Goal: Information Seeking & Learning: Find specific fact

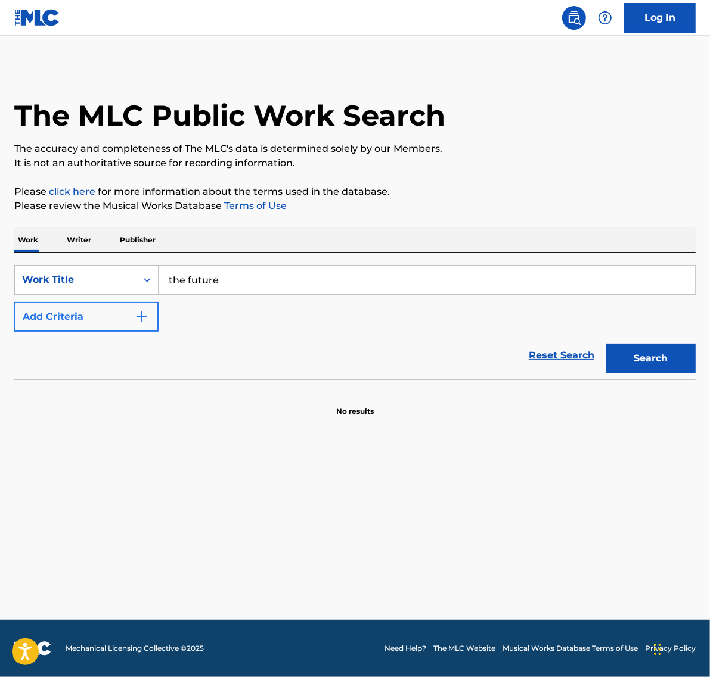
type input "the future"
click at [54, 321] on button "Add Criteria" at bounding box center [86, 317] width 144 height 30
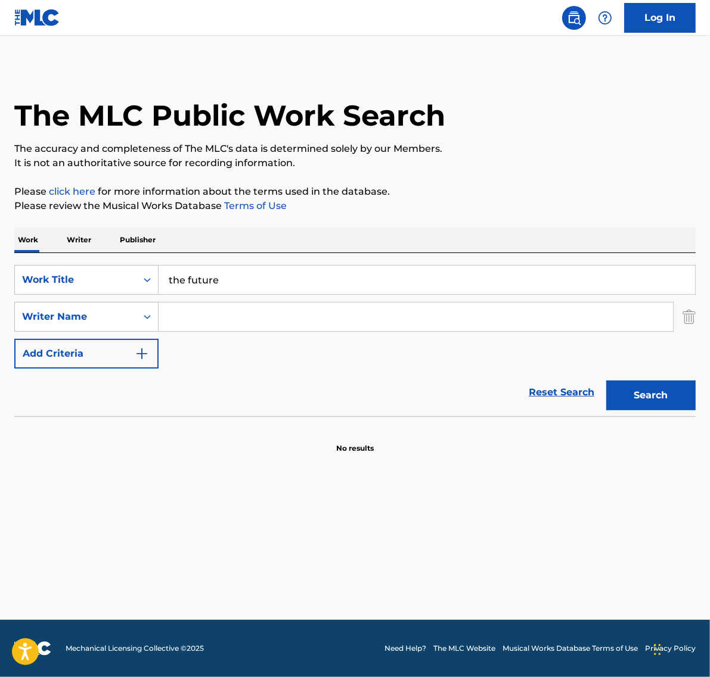
click at [189, 315] on input "Search Form" at bounding box center [415, 317] width 514 height 29
type input "[PERSON_NAME]"
click at [606, 381] on button "Search" at bounding box center [650, 396] width 89 height 30
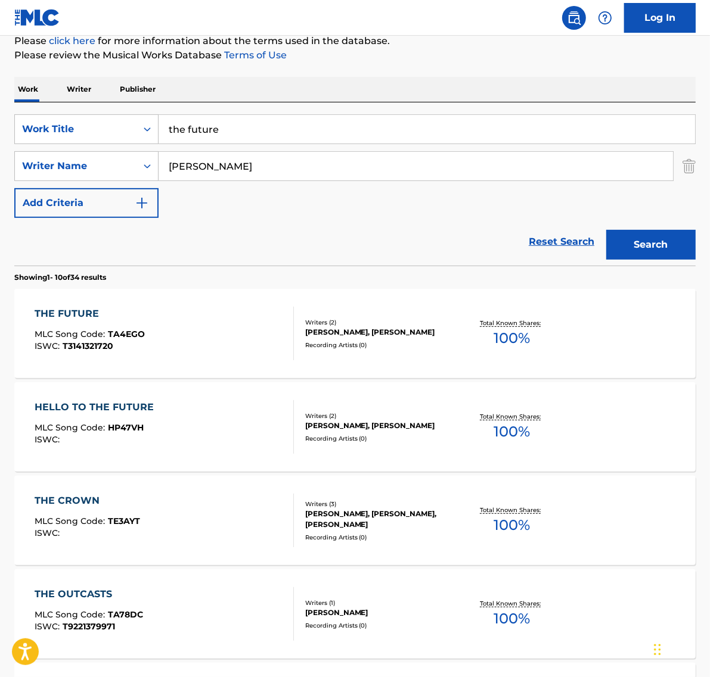
scroll to position [223, 0]
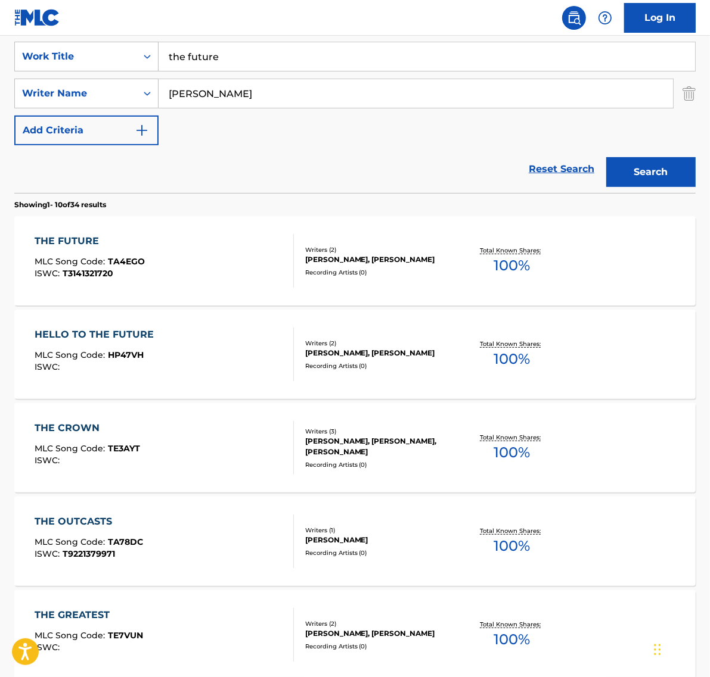
click at [505, 266] on span "100 %" at bounding box center [512, 265] width 36 height 21
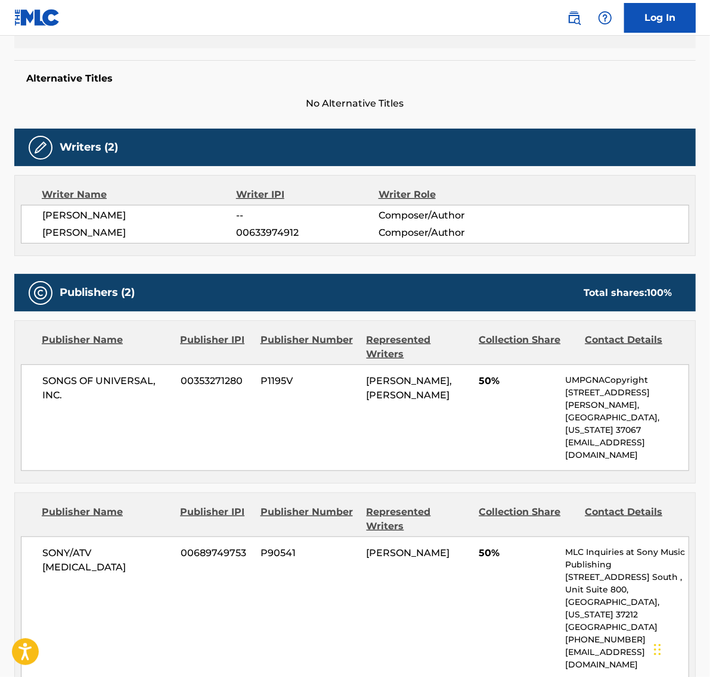
scroll to position [298, 0]
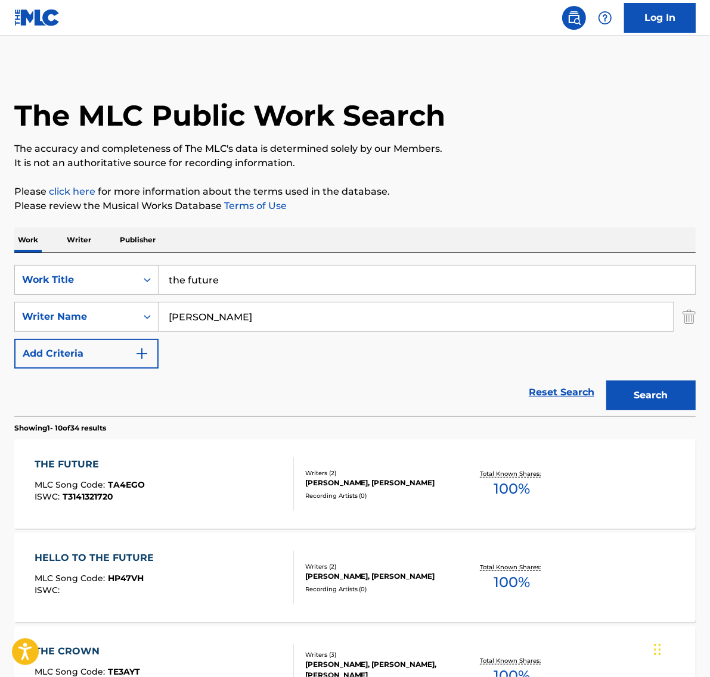
click at [406, 469] on div "Writers ( 2 )" at bounding box center [380, 473] width 150 height 9
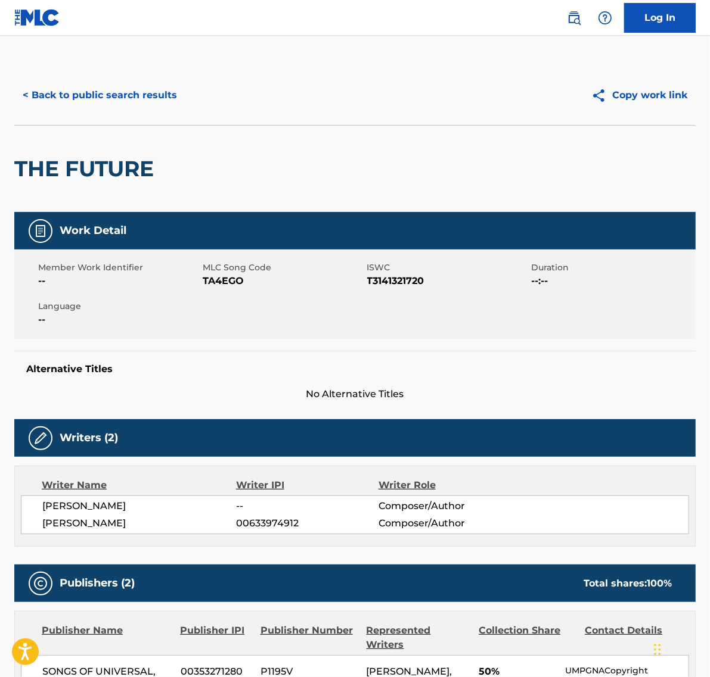
click at [263, 523] on span "00633974912" at bounding box center [307, 524] width 142 height 14
drag, startPoint x: 263, startPoint y: 523, endPoint x: 185, endPoint y: 524, distance: 78.1
click at [185, 524] on div "[PERSON_NAME] -- Composer/Author [PERSON_NAME] 00633974912 Composer/Author" at bounding box center [355, 515] width 668 height 39
copy span "[PERSON_NAME]"
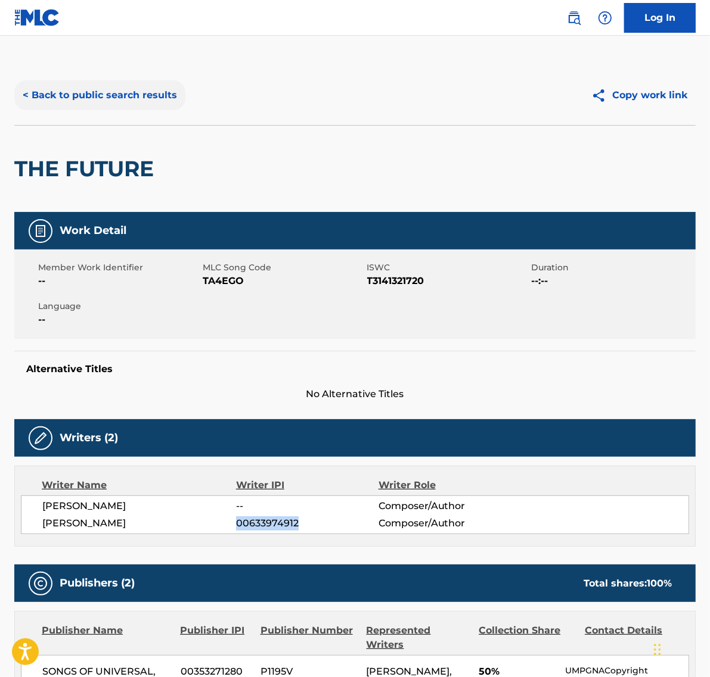
click at [83, 82] on button "< Back to public search results" at bounding box center [99, 95] width 171 height 30
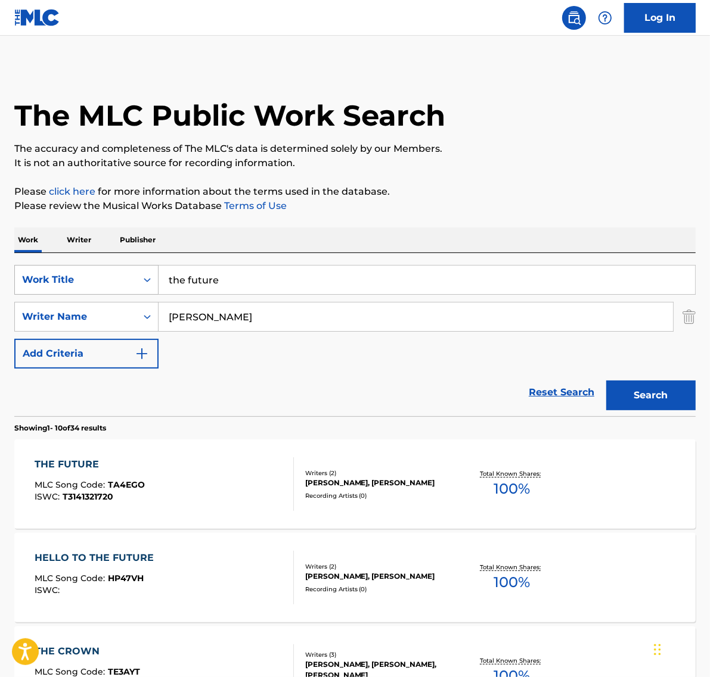
click at [120, 287] on div "Work Title" at bounding box center [76, 280] width 122 height 23
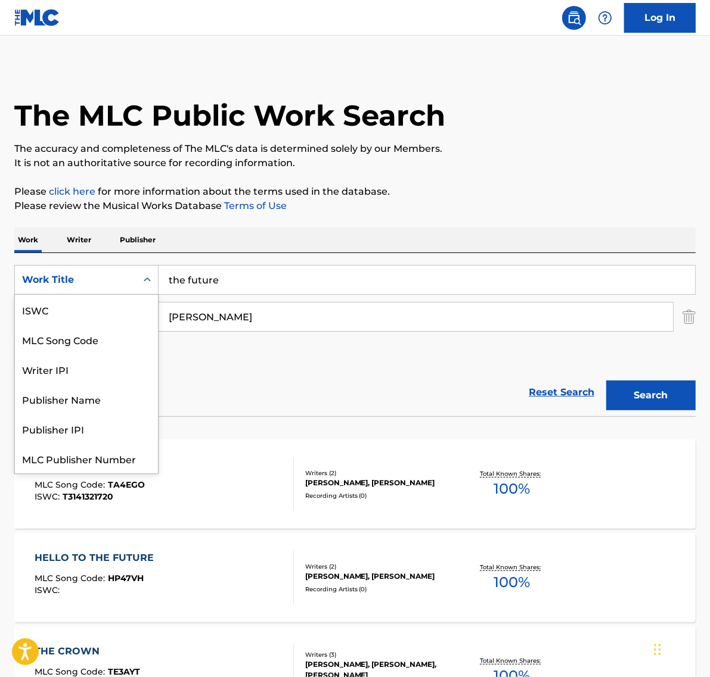
scroll to position [30, 0]
click at [79, 240] on p "Writer" at bounding box center [79, 240] width 32 height 25
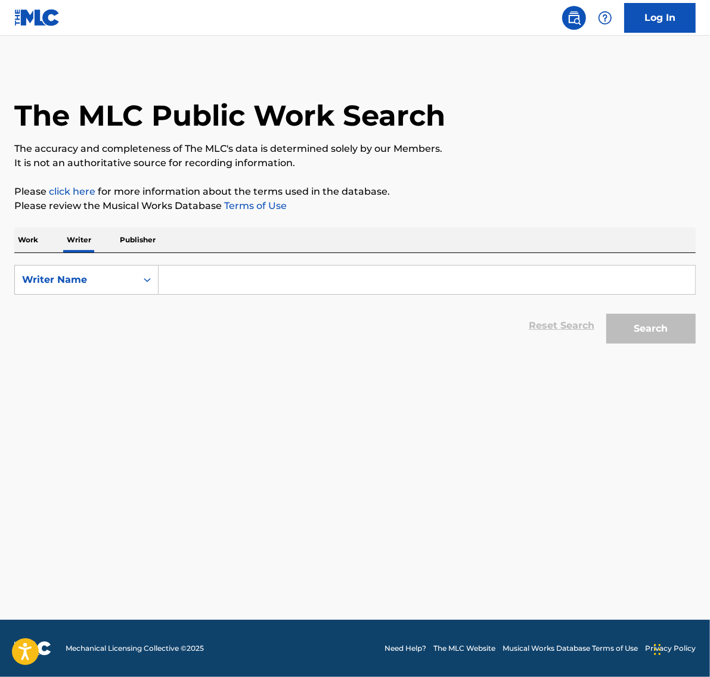
click at [180, 280] on input "Search Form" at bounding box center [426, 280] width 536 height 29
paste input "[PERSON_NAME]"
type input "[PERSON_NAME]"
click at [606, 314] on button "Search" at bounding box center [650, 329] width 89 height 30
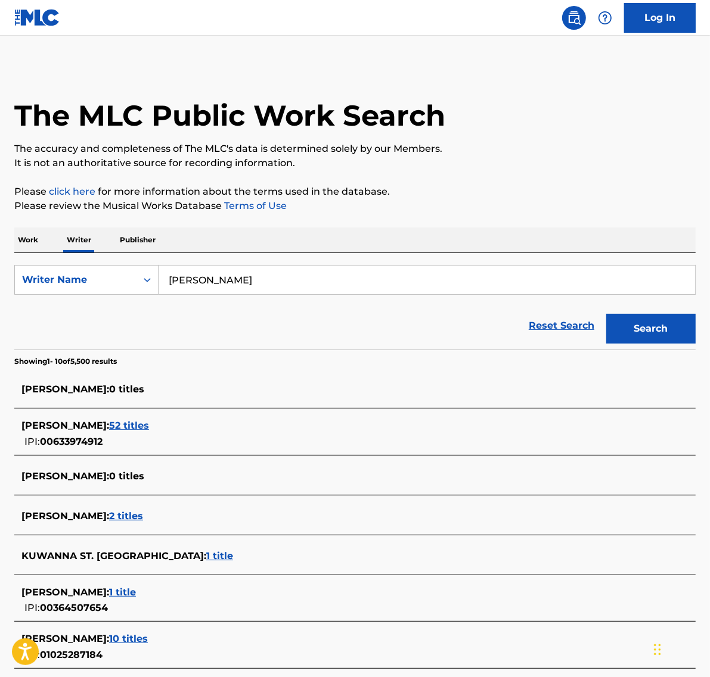
click at [179, 420] on div "[PERSON_NAME] : 52 titles" at bounding box center [339, 426] width 636 height 14
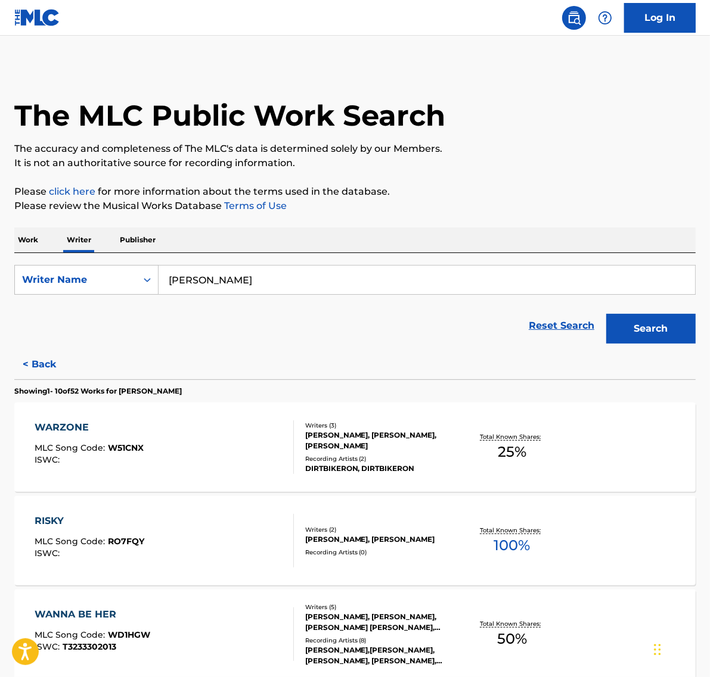
click at [335, 286] on input "[PERSON_NAME]" at bounding box center [426, 280] width 536 height 29
click at [33, 245] on p "Work" at bounding box center [27, 240] width 27 height 25
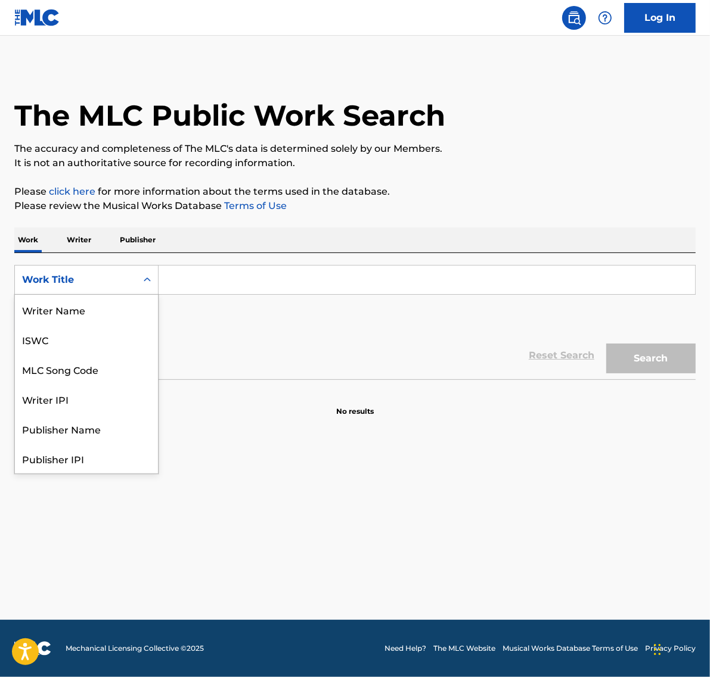
click at [85, 288] on div "Work Title" at bounding box center [76, 280] width 122 height 23
click at [173, 289] on input "Search Form" at bounding box center [426, 280] width 536 height 29
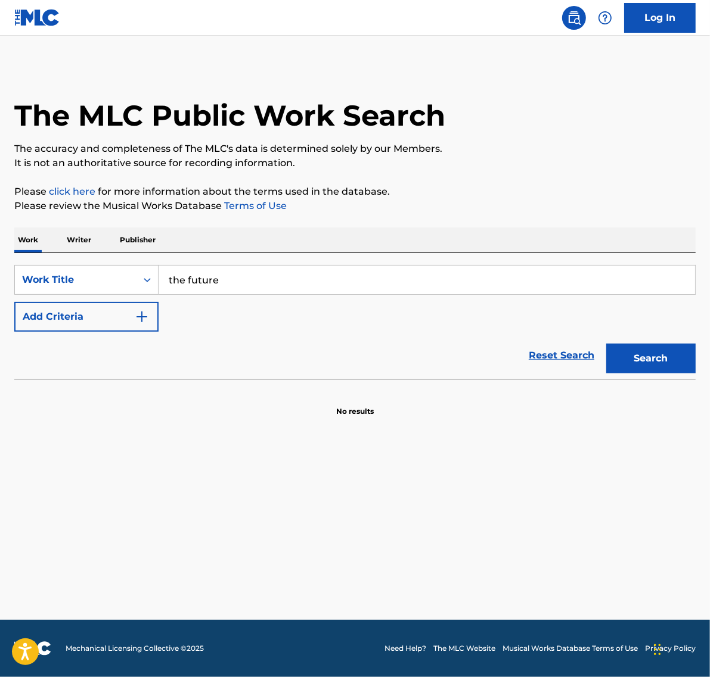
type input "the future"
click at [114, 331] on form "SearchWithCriteria453e7698-dc1f-4afd-a71a-7a1f3e79df80 Work Title the future Ad…" at bounding box center [354, 322] width 681 height 114
click at [113, 325] on button "Add Criteria" at bounding box center [86, 317] width 144 height 30
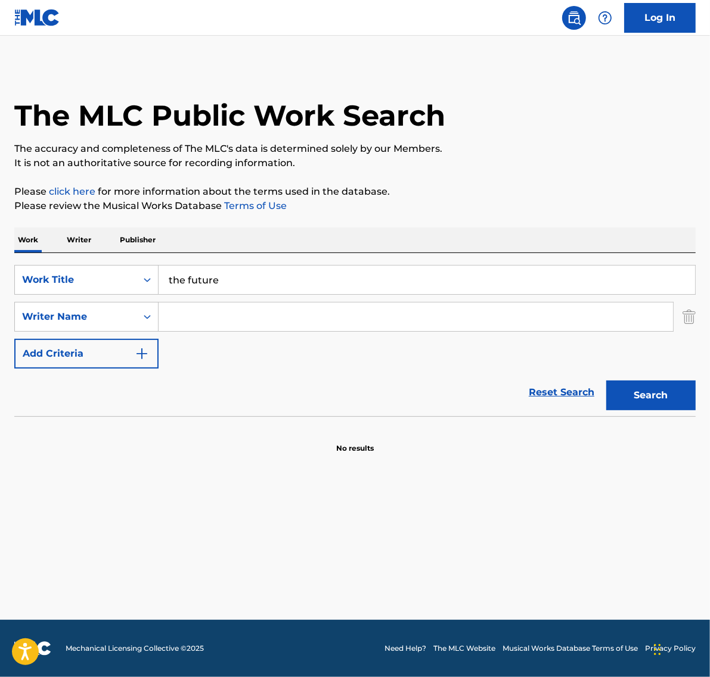
click at [195, 324] on input "Search Form" at bounding box center [415, 317] width 514 height 29
type input "[PERSON_NAME]"
click at [606, 381] on button "Search" at bounding box center [650, 396] width 89 height 30
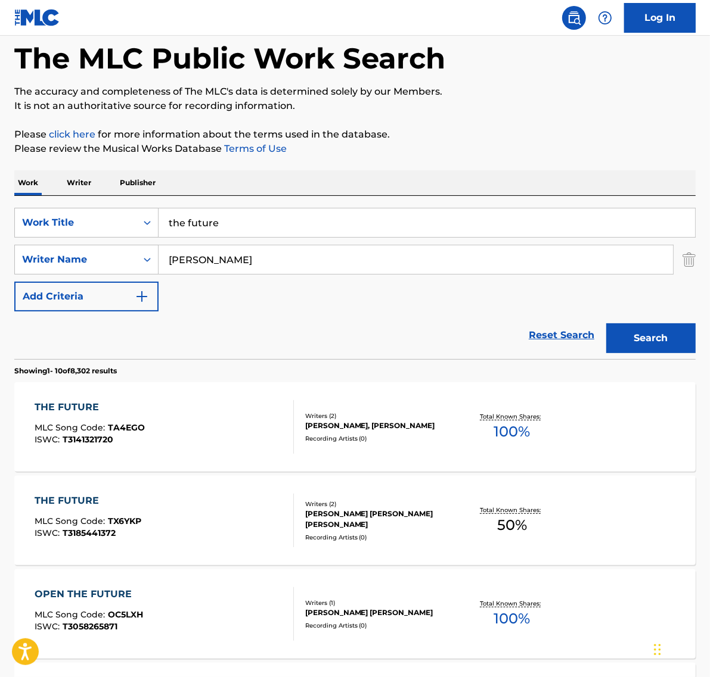
scroll to position [149, 0]
